Goal: Navigation & Orientation: Find specific page/section

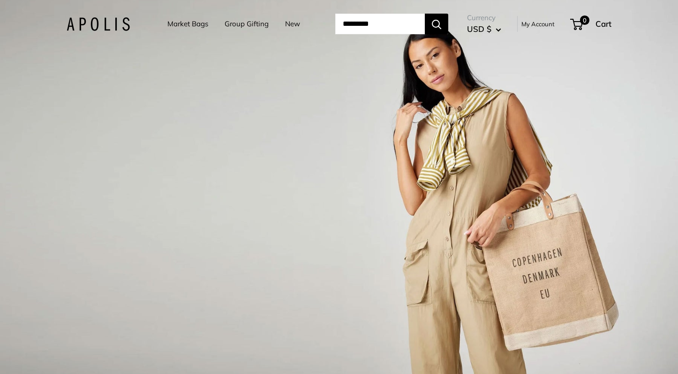
click at [196, 25] on link "Market Bags" at bounding box center [187, 23] width 41 height 13
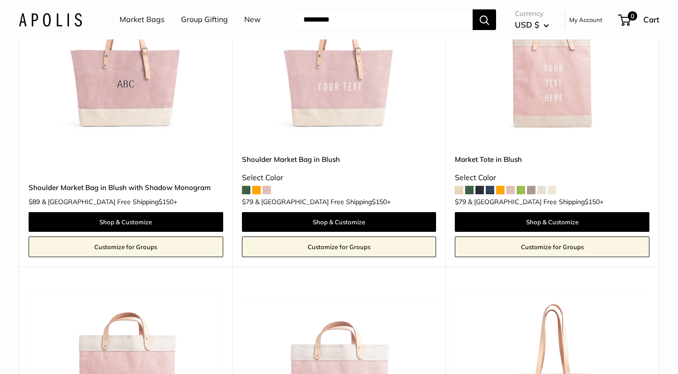
scroll to position [1767, 0]
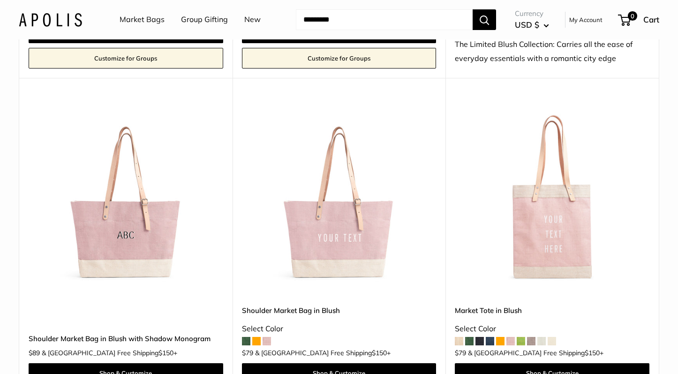
click at [190, 20] on link "Group Gifting" at bounding box center [204, 20] width 47 height 14
click at [82, 20] on img at bounding box center [50, 20] width 63 height 14
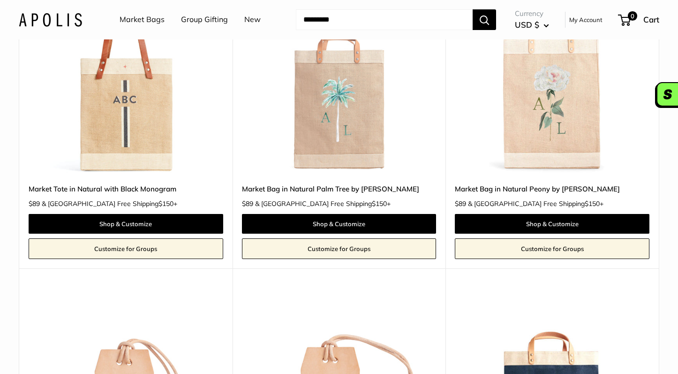
scroll to position [1691, 0]
